Goal: Task Accomplishment & Management: Manage account settings

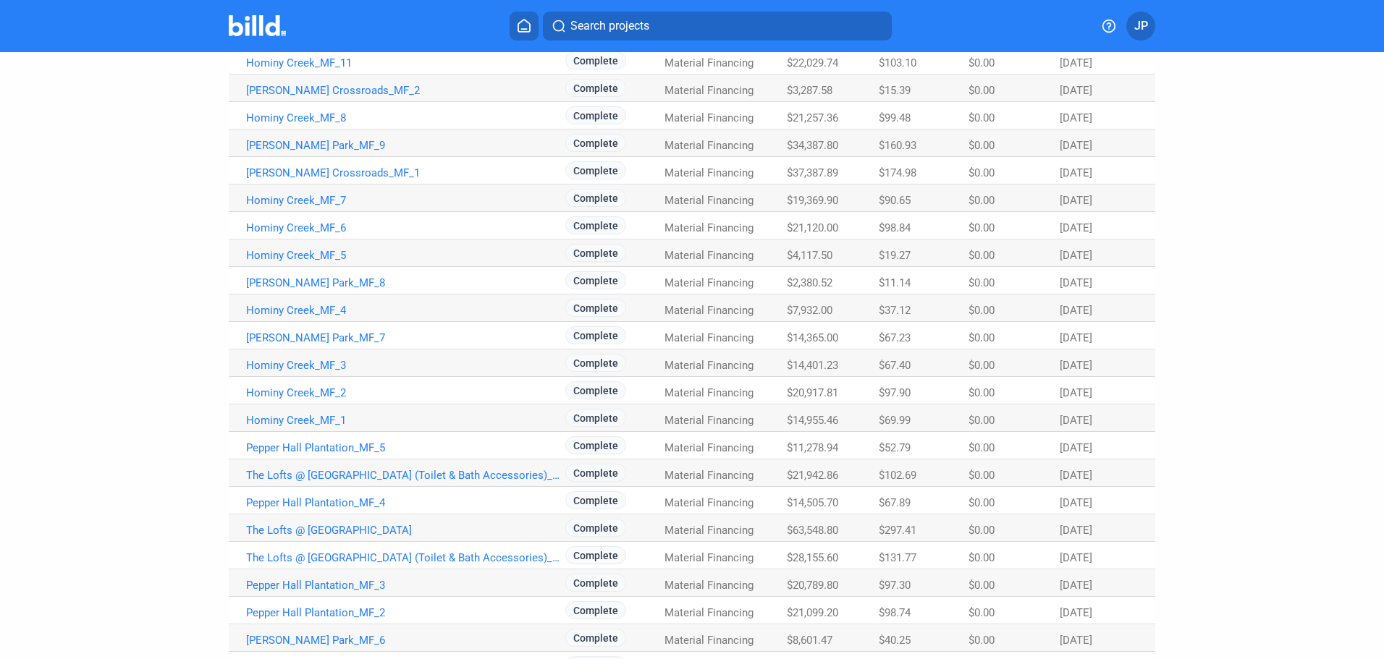
scroll to position [756, 0]
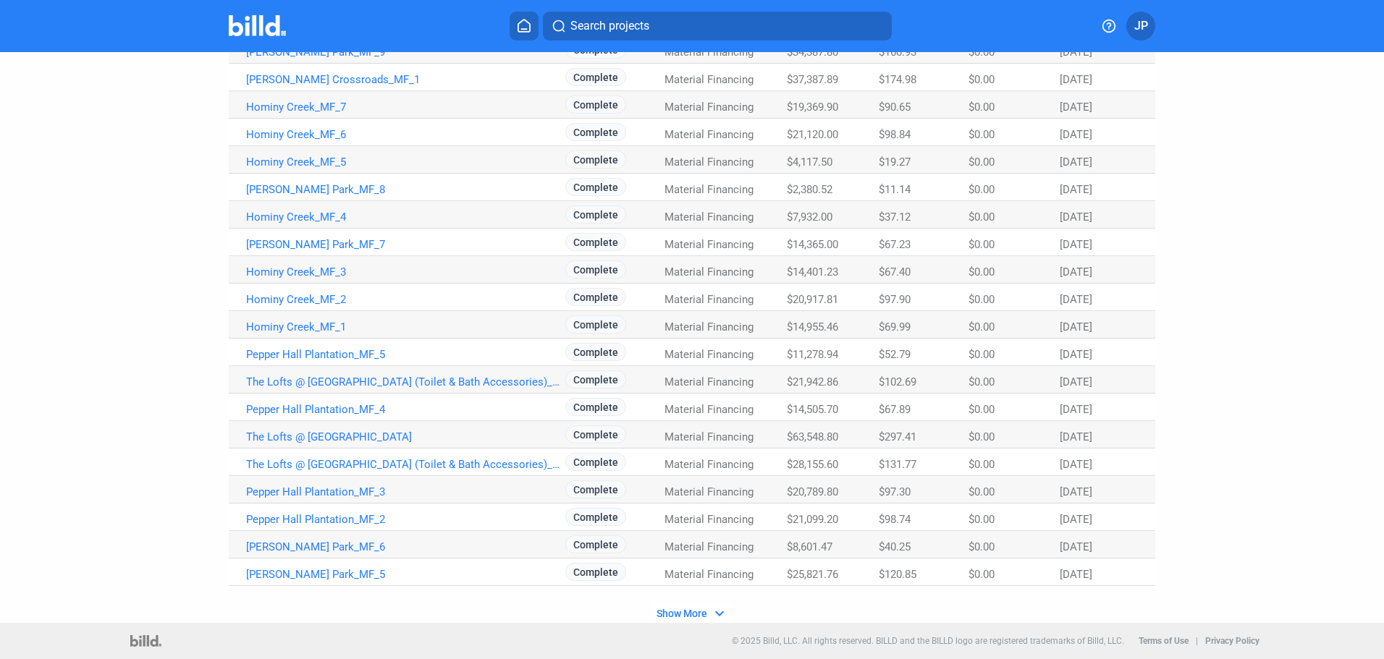
click at [688, 615] on span "Show More" at bounding box center [682, 614] width 51 height 12
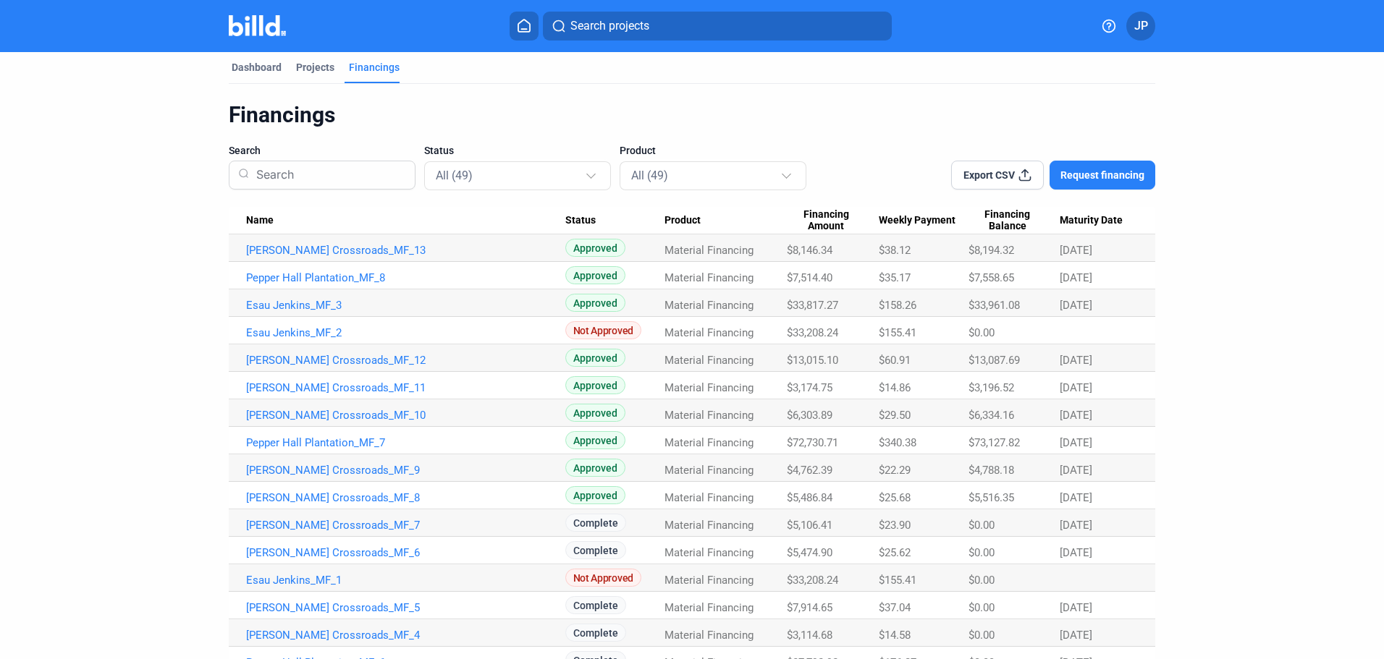
scroll to position [0, 0]
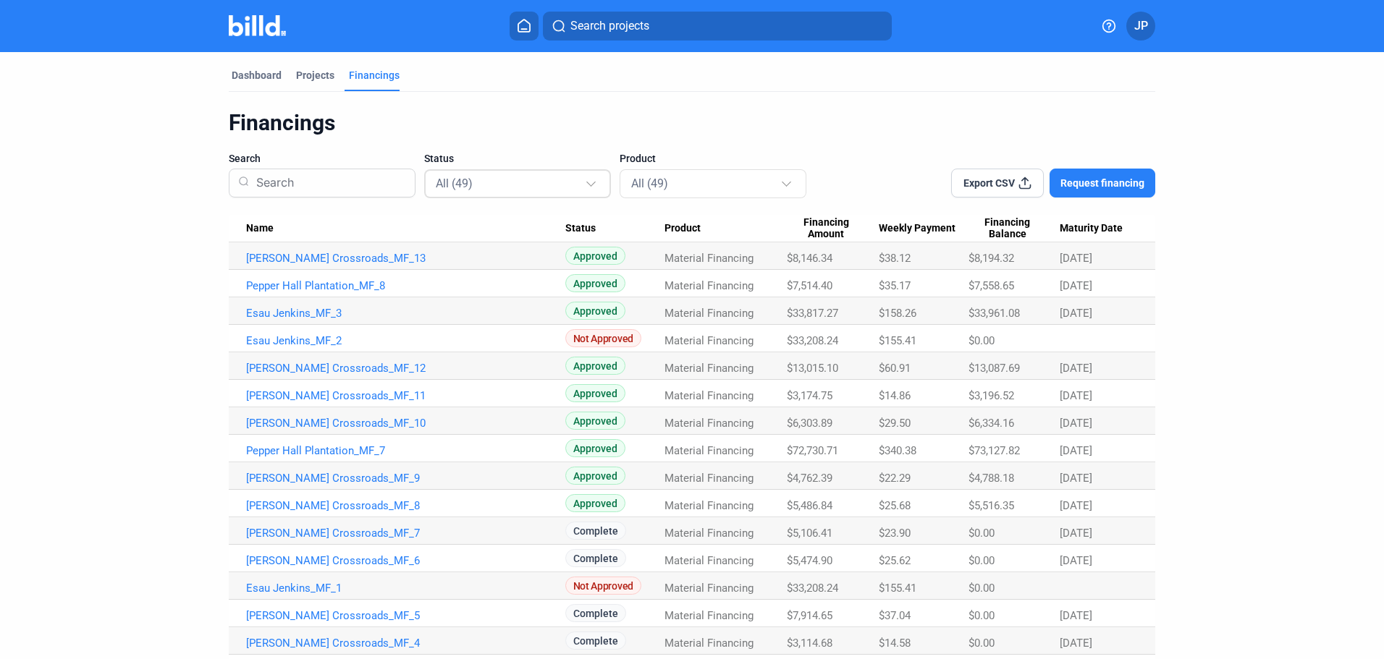
click at [589, 185] on div at bounding box center [590, 181] width 9 height 9
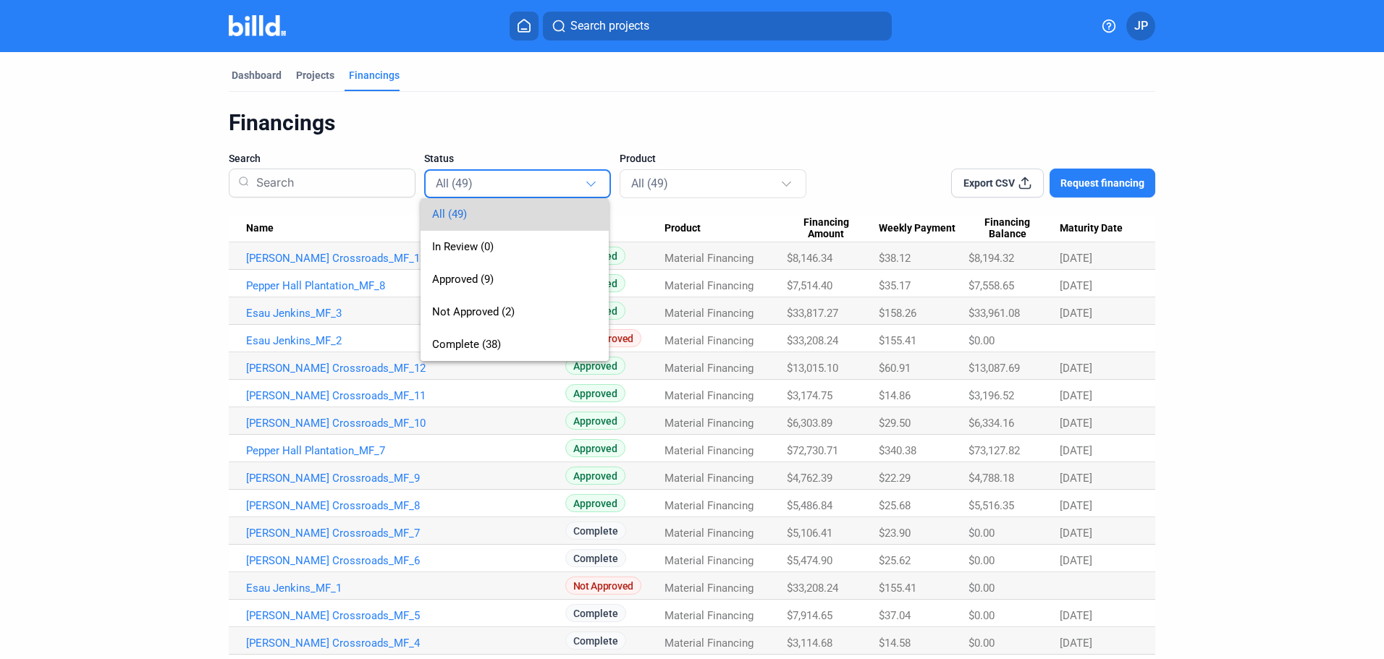
click at [447, 209] on span "All (49)" at bounding box center [449, 214] width 35 height 13
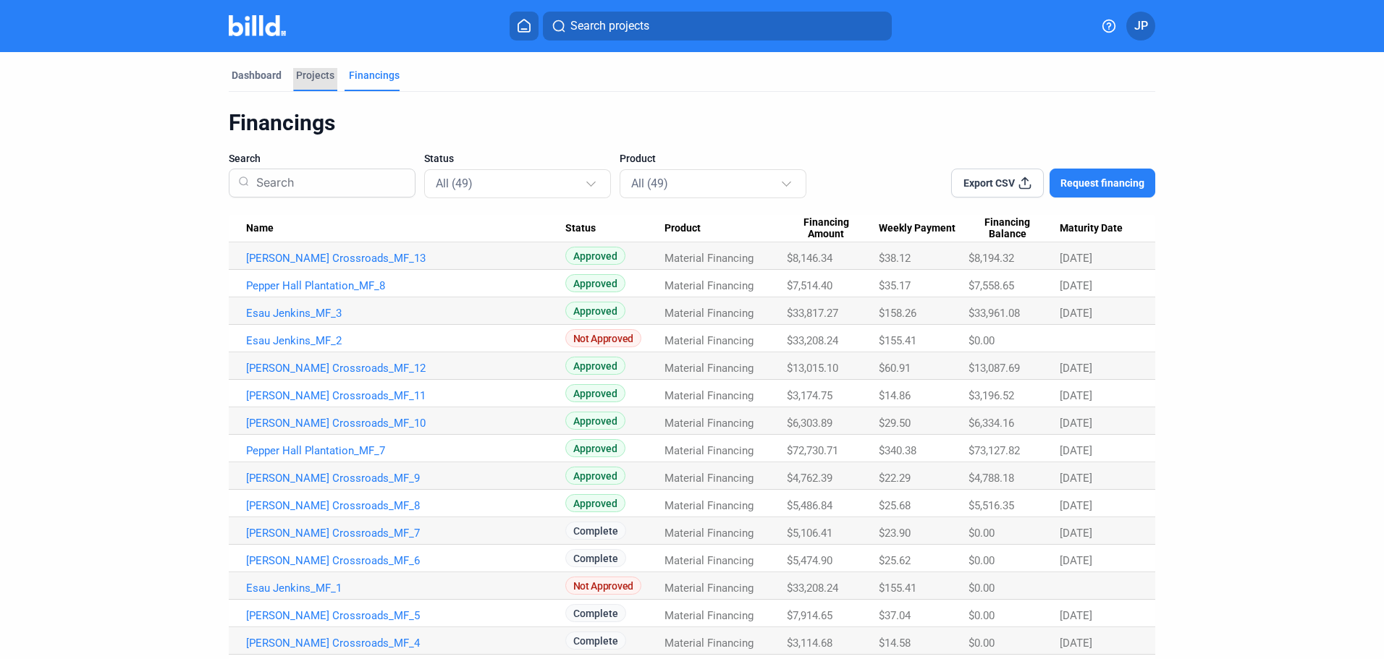
click at [307, 76] on div "Projects" at bounding box center [315, 75] width 38 height 14
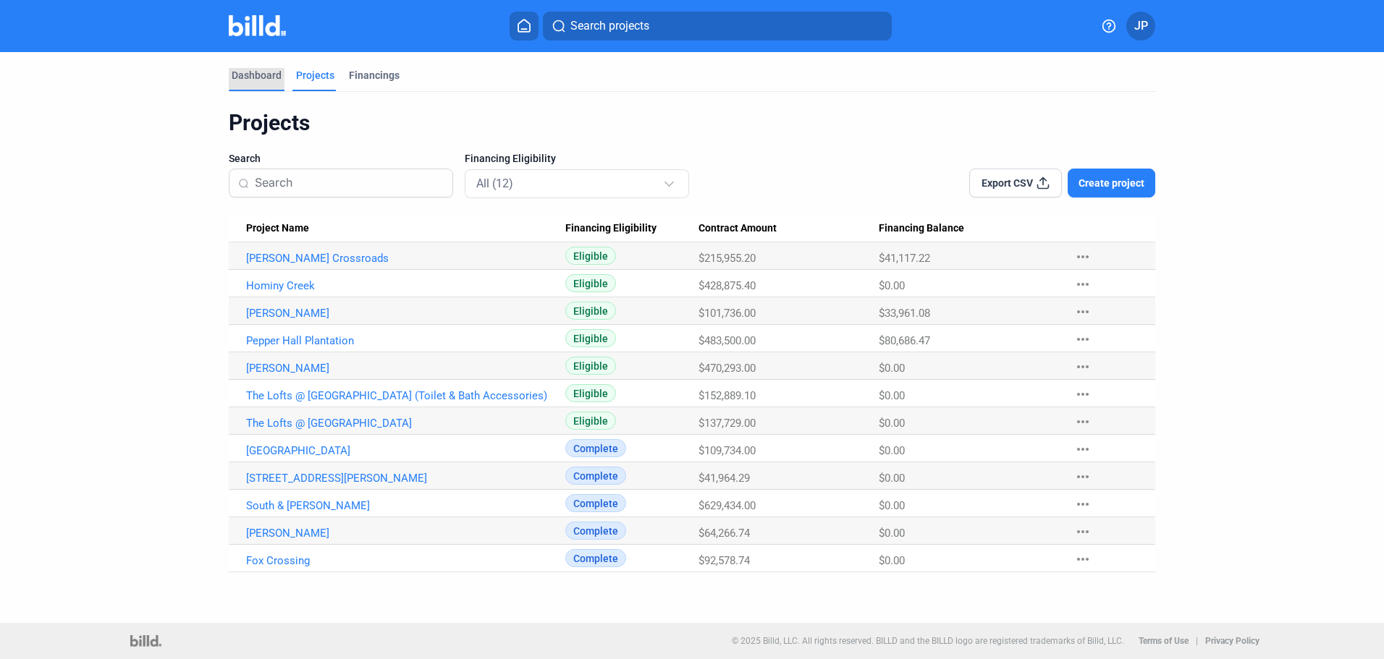
click at [250, 71] on div "Dashboard" at bounding box center [257, 75] width 50 height 14
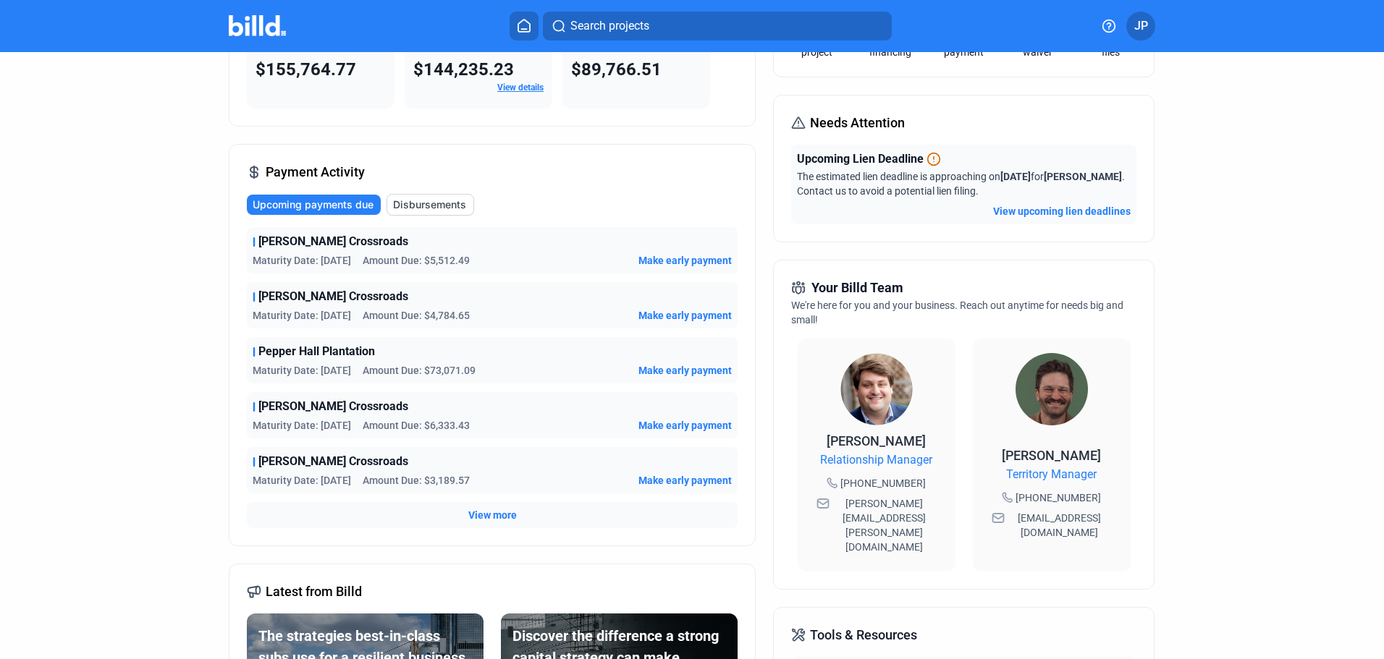
scroll to position [145, 0]
click at [302, 245] on span "[PERSON_NAME] Crossroads" at bounding box center [333, 241] width 150 height 17
click at [297, 241] on span "[PERSON_NAME] Crossroads" at bounding box center [333, 241] width 150 height 17
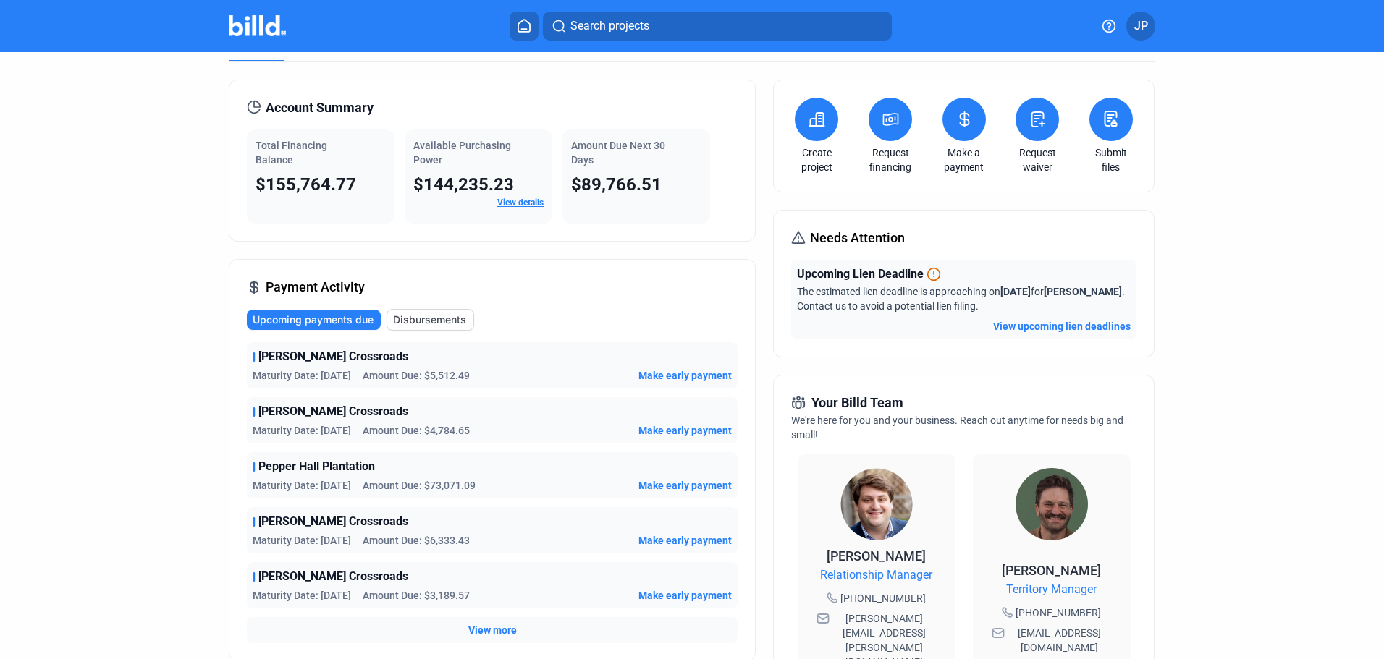
scroll to position [0, 0]
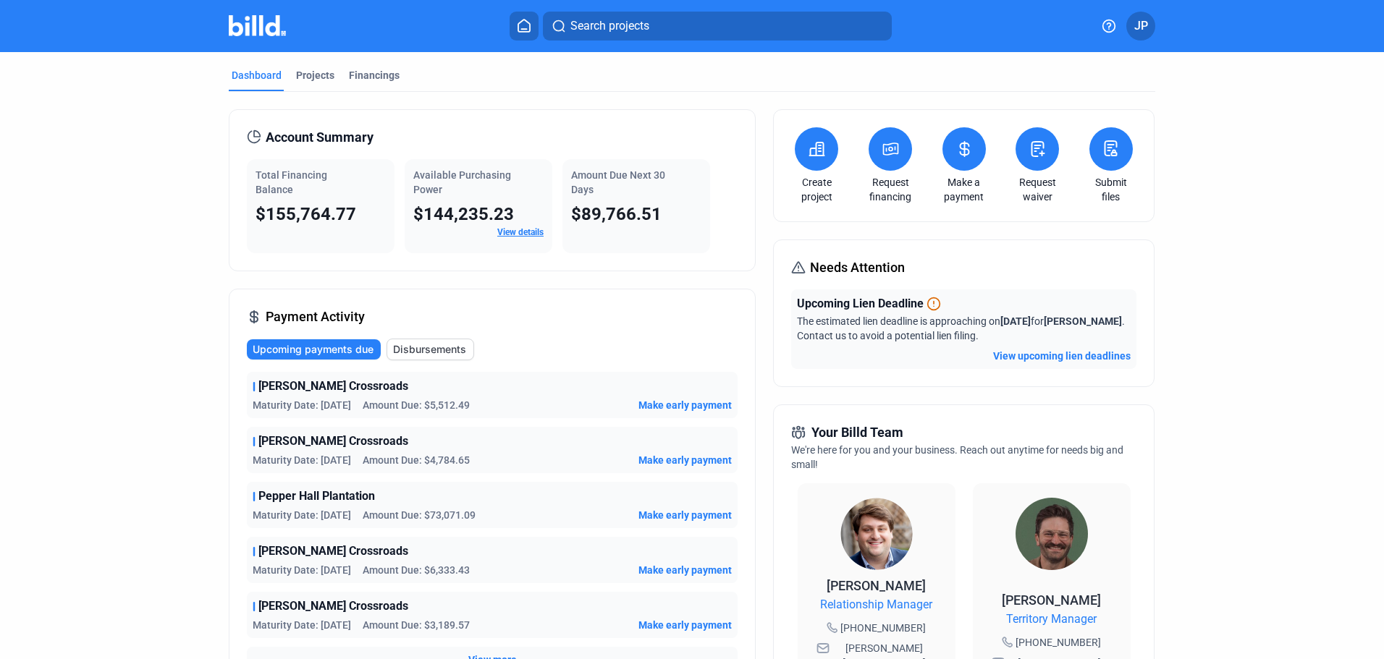
click at [438, 351] on span "Disbursements" at bounding box center [429, 349] width 73 height 14
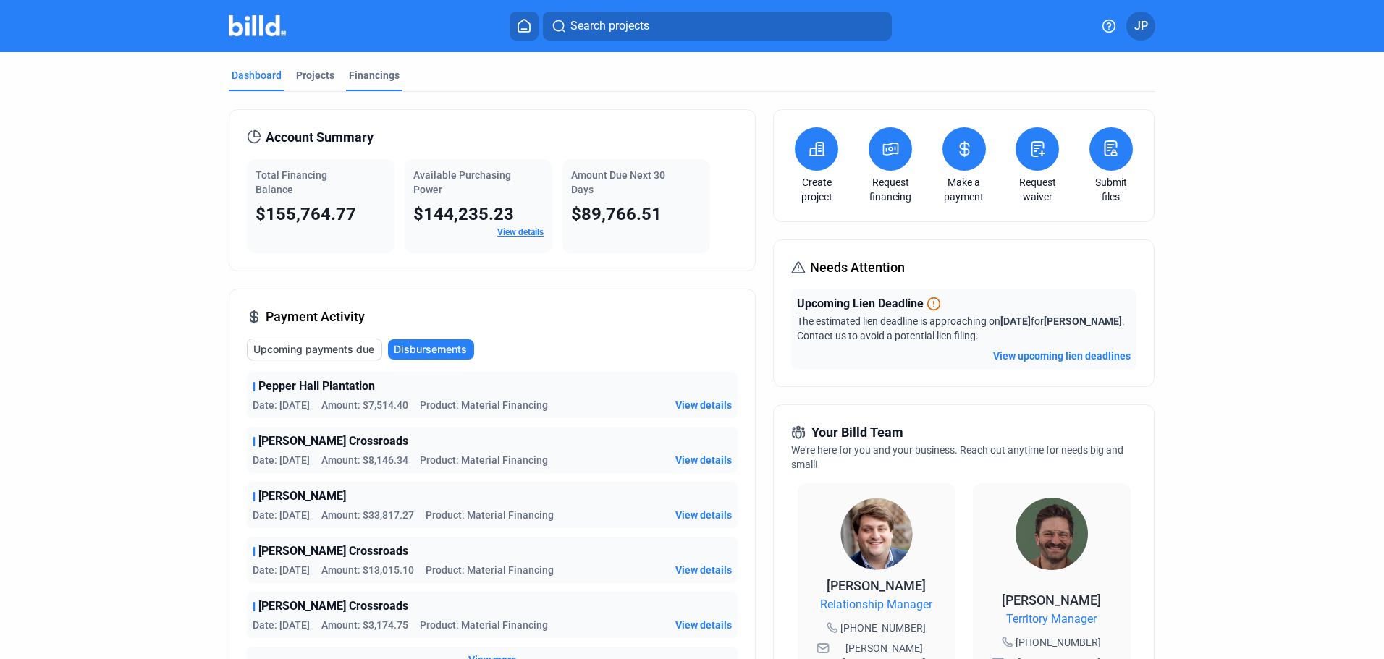
click at [387, 75] on div "Financings" at bounding box center [374, 75] width 51 height 14
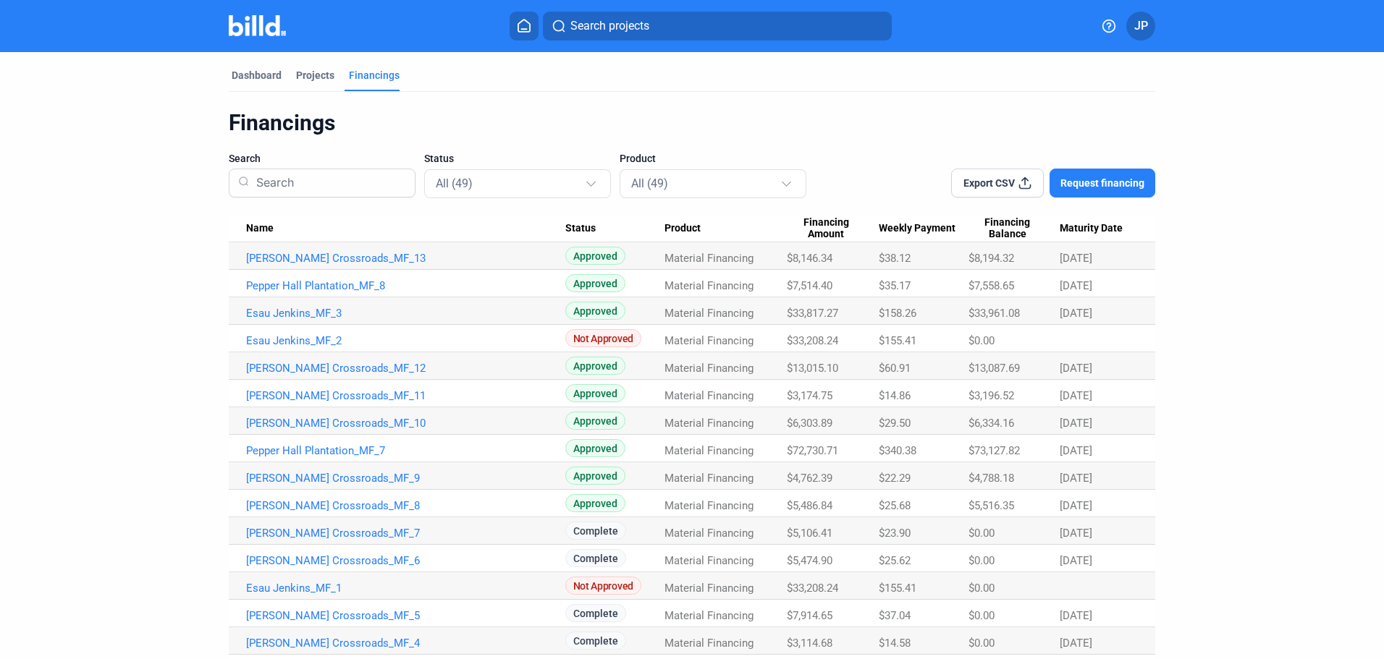
click at [994, 182] on span "Export CSV" at bounding box center [989, 183] width 51 height 14
click at [324, 70] on div "Projects" at bounding box center [315, 75] width 38 height 14
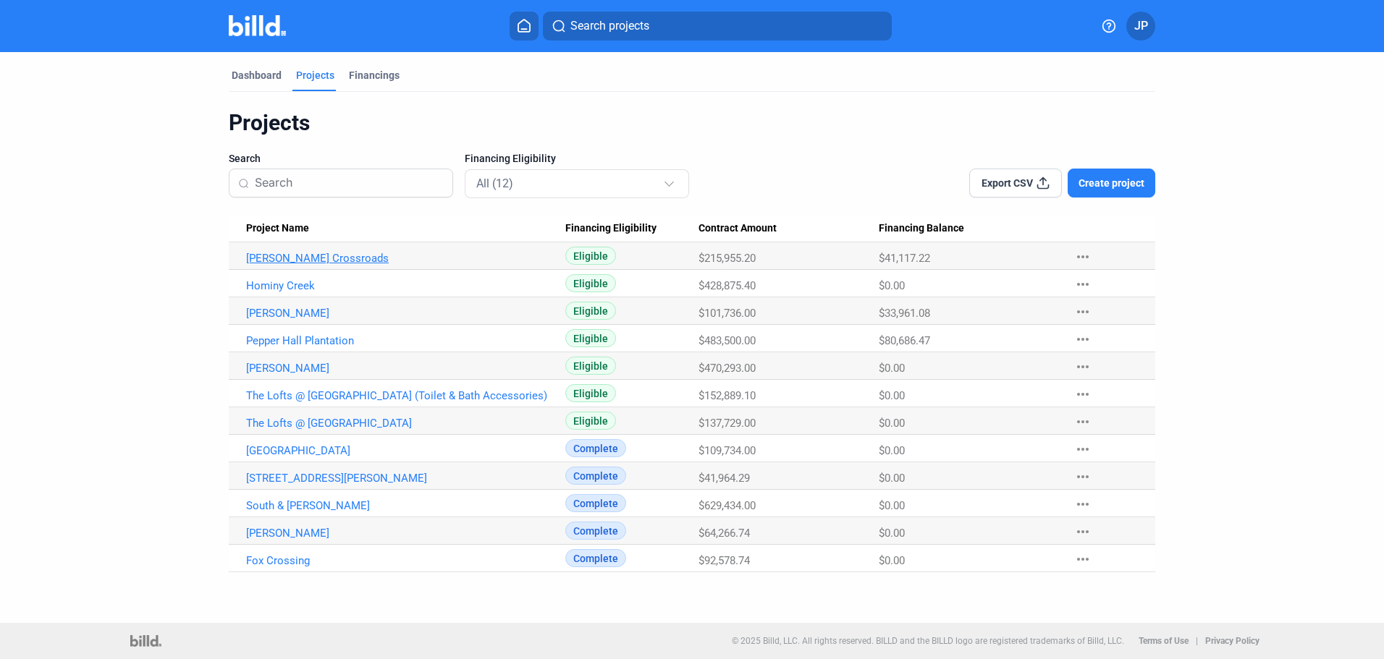
click at [333, 257] on link "[PERSON_NAME] Crossroads" at bounding box center [405, 258] width 319 height 13
click at [282, 261] on link "[PERSON_NAME] Crossroads" at bounding box center [405, 258] width 319 height 13
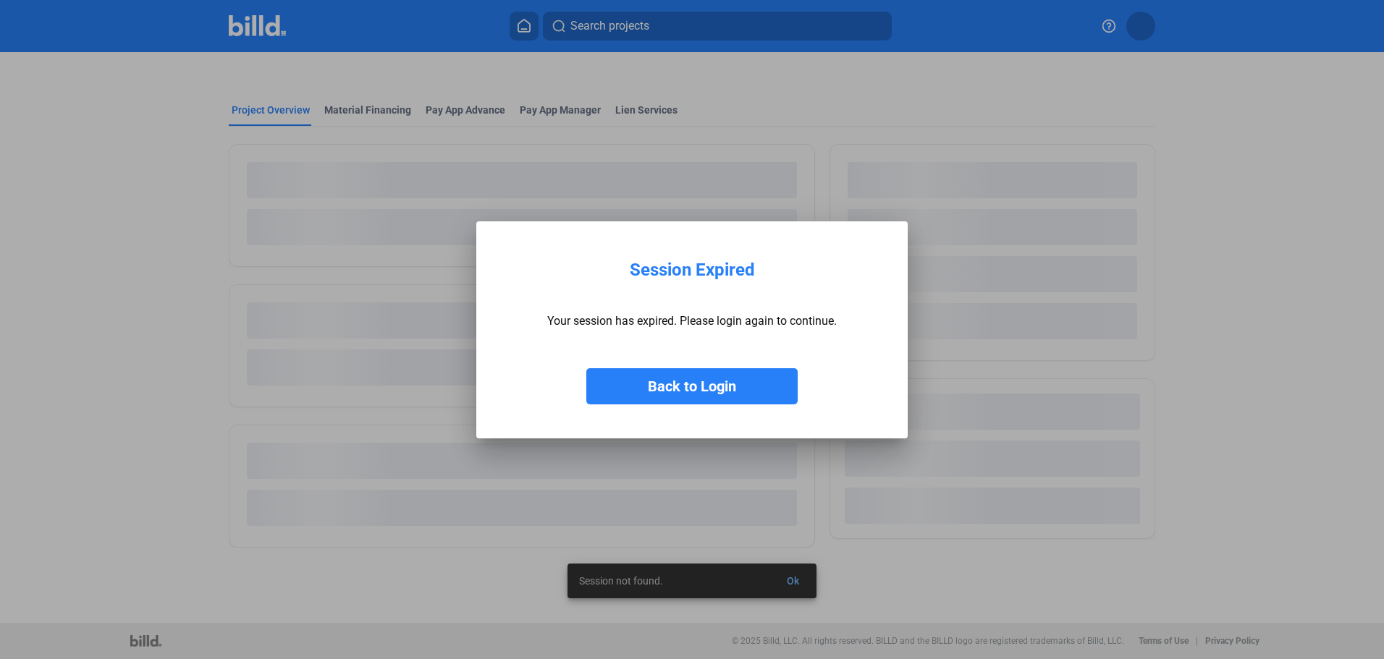
click at [660, 387] on button "Back to Login" at bounding box center [691, 386] width 211 height 36
